Goal: Navigation & Orientation: Find specific page/section

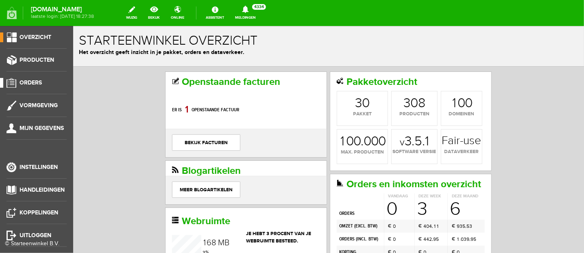
click at [33, 82] on span "Orders" at bounding box center [31, 82] width 22 height 7
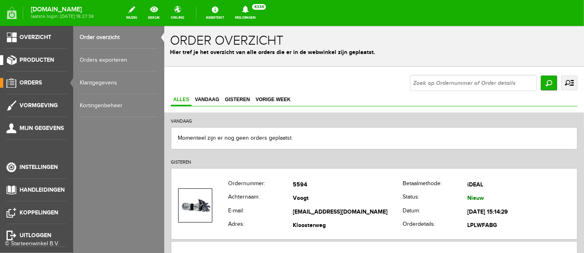
click at [35, 59] on span "Producten" at bounding box center [37, 60] width 35 height 7
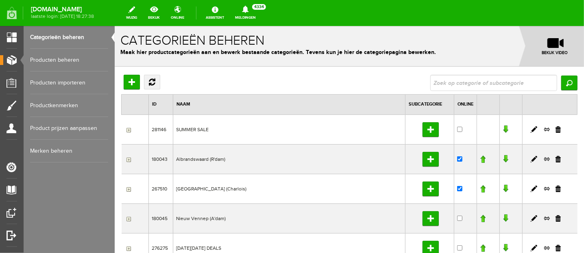
click at [74, 59] on link "Producten beheren" at bounding box center [69, 60] width 78 height 23
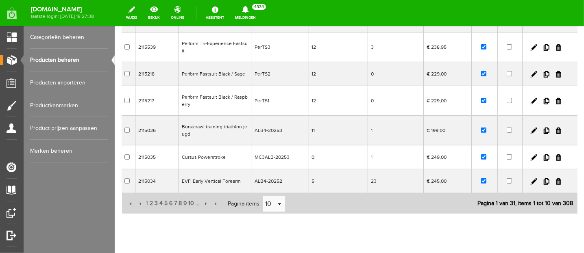
scroll to position [219, 0]
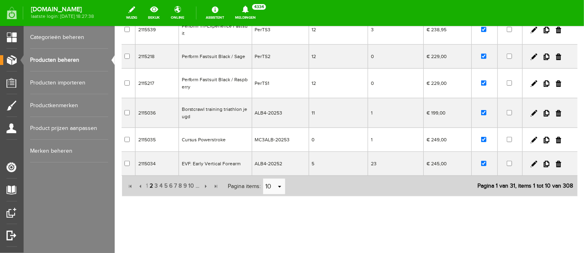
click at [150, 181] on span "2" at bounding box center [151, 186] width 5 height 16
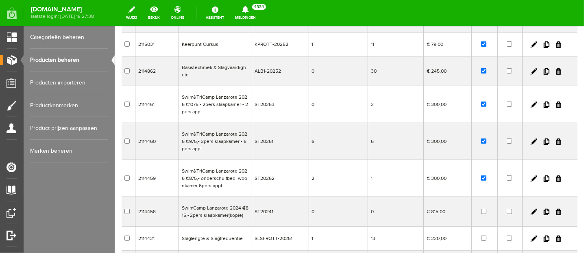
scroll to position [43, 0]
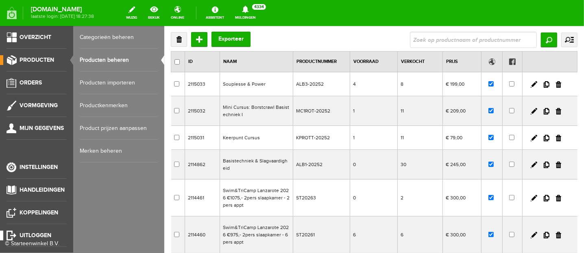
click at [28, 234] on span "Uitloggen" at bounding box center [36, 235] width 32 height 7
